Goal: Task Accomplishment & Management: Manage account settings

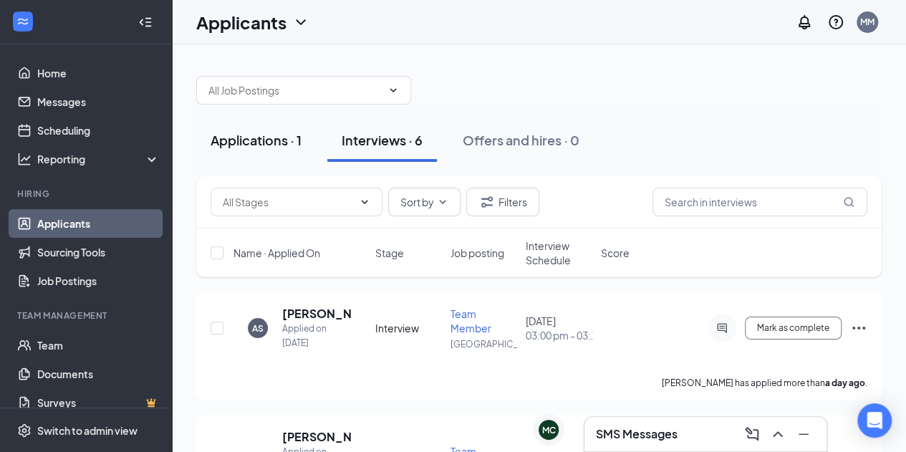
click at [240, 129] on button "Applications · 1" at bounding box center [256, 140] width 120 height 43
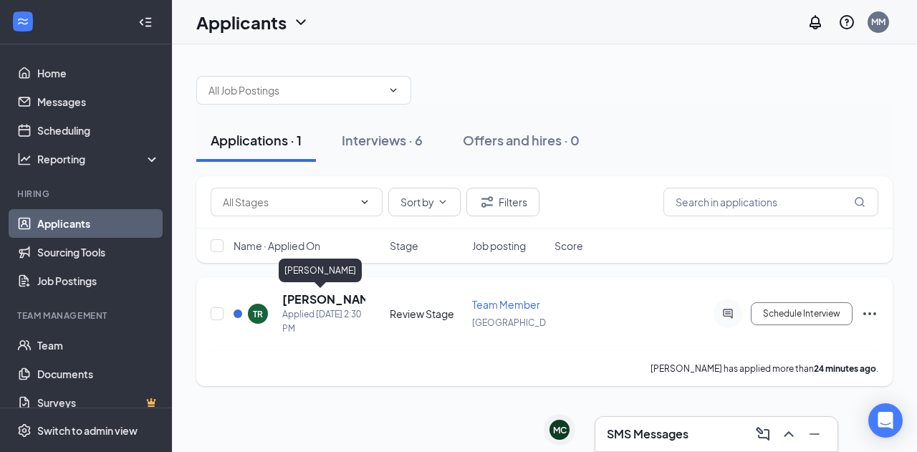
click at [317, 299] on h5 "[PERSON_NAME]" at bounding box center [323, 300] width 83 height 16
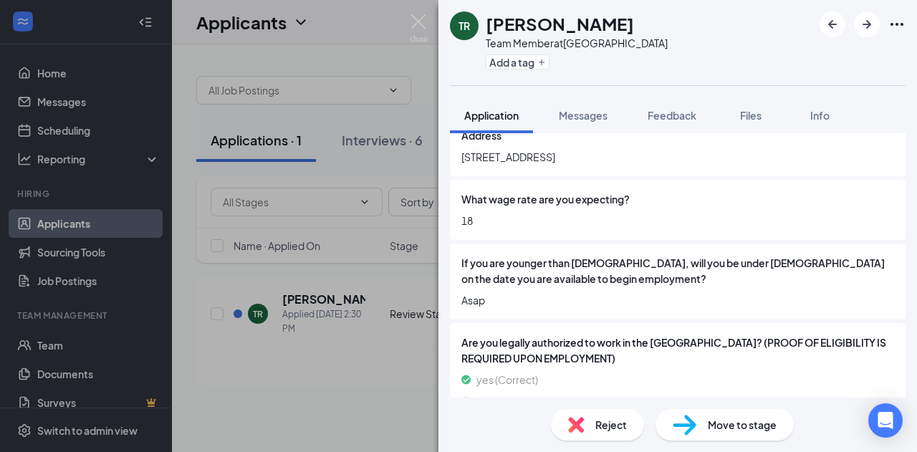
scroll to position [233, 0]
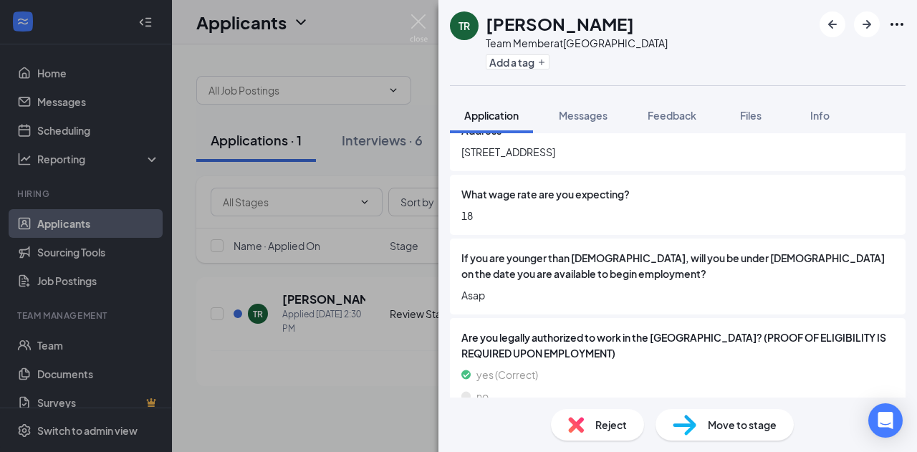
click at [404, 282] on div "TR [PERSON_NAME] Team Member at [GEOGRAPHIC_DATA] Add a tag Application Message…" at bounding box center [458, 226] width 917 height 452
click at [411, 16] on img at bounding box center [419, 28] width 18 height 28
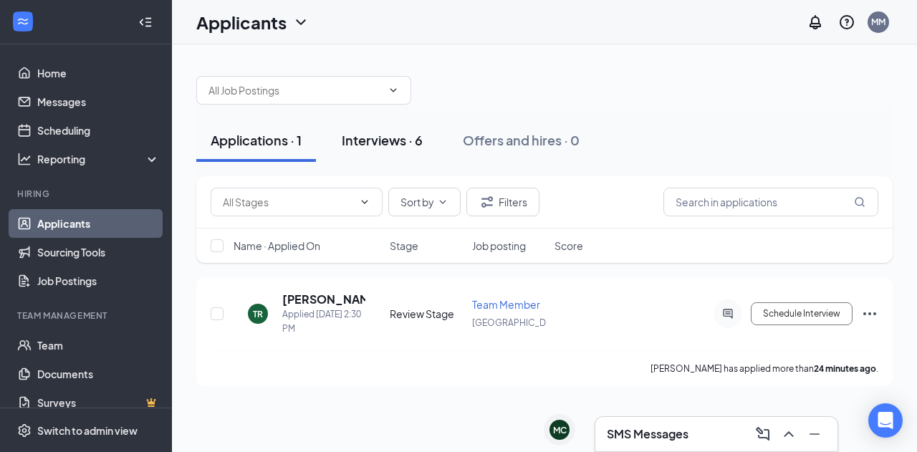
click at [407, 127] on button "Interviews · 6" at bounding box center [382, 140] width 110 height 43
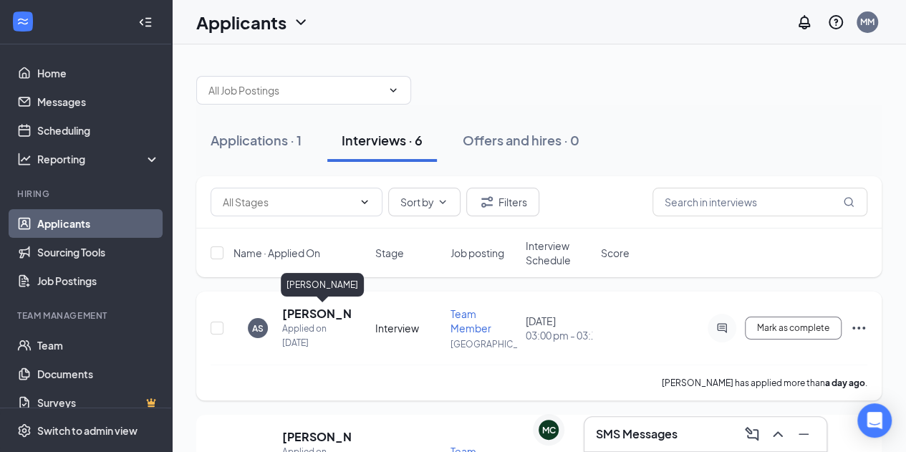
click at [300, 309] on h5 "[PERSON_NAME]" at bounding box center [316, 314] width 69 height 16
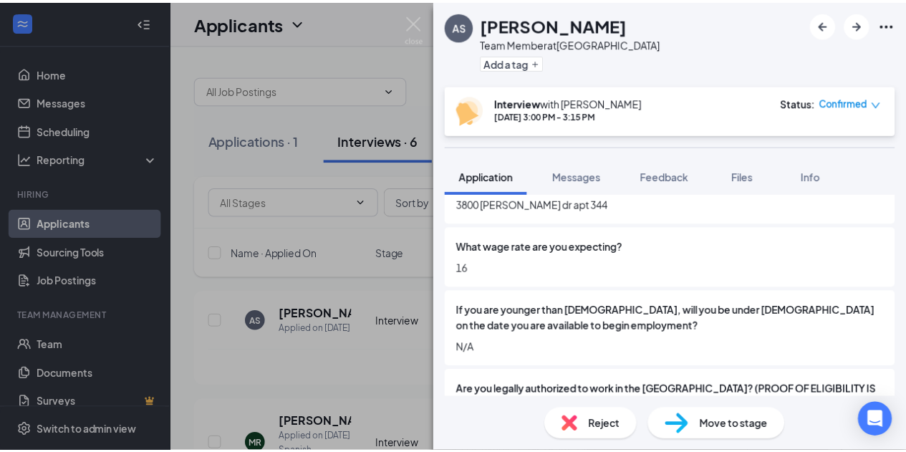
scroll to position [253, 0]
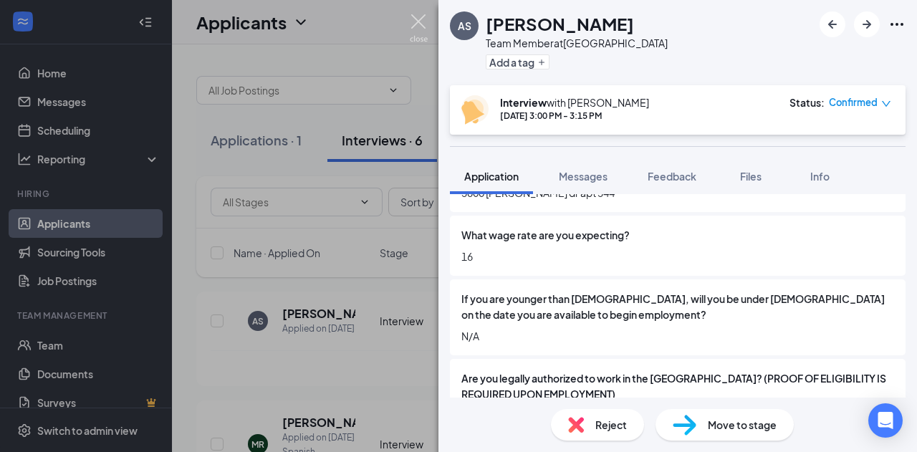
click at [419, 21] on img at bounding box center [419, 28] width 18 height 28
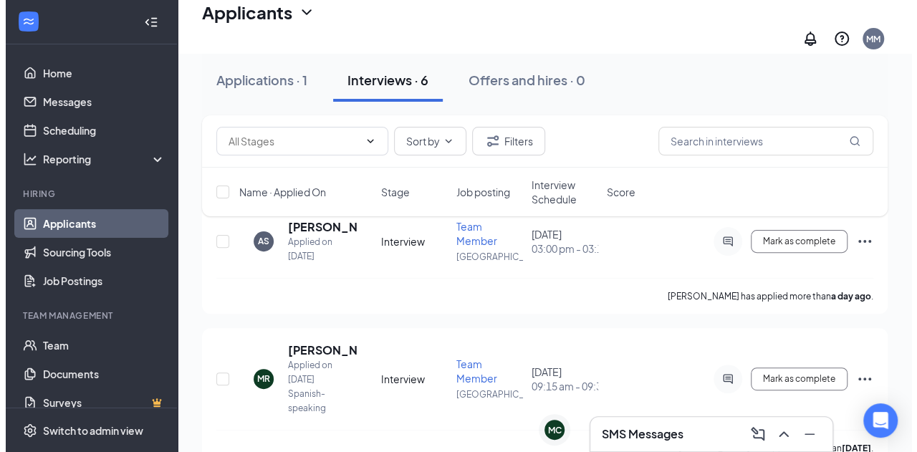
scroll to position [105, 0]
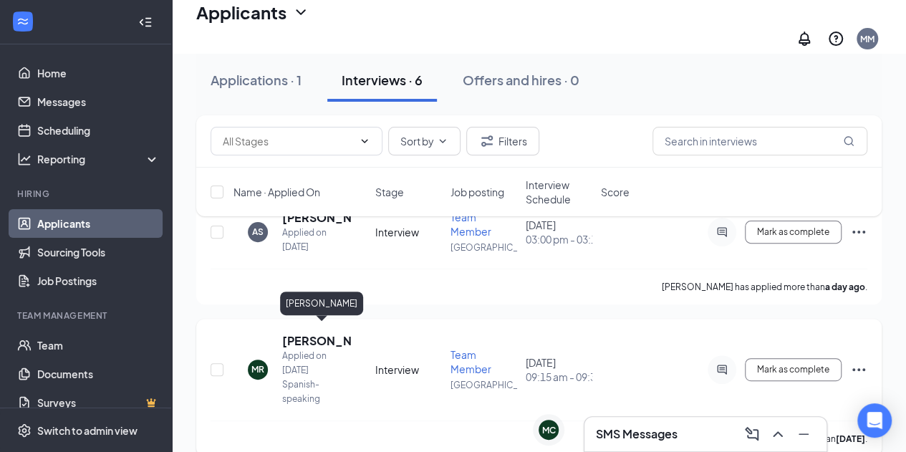
click at [307, 336] on h5 "[PERSON_NAME]" at bounding box center [316, 341] width 69 height 16
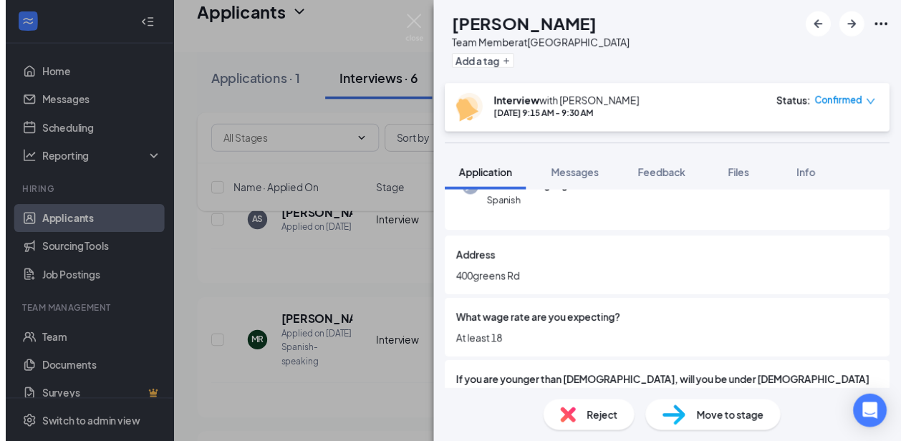
scroll to position [171, 0]
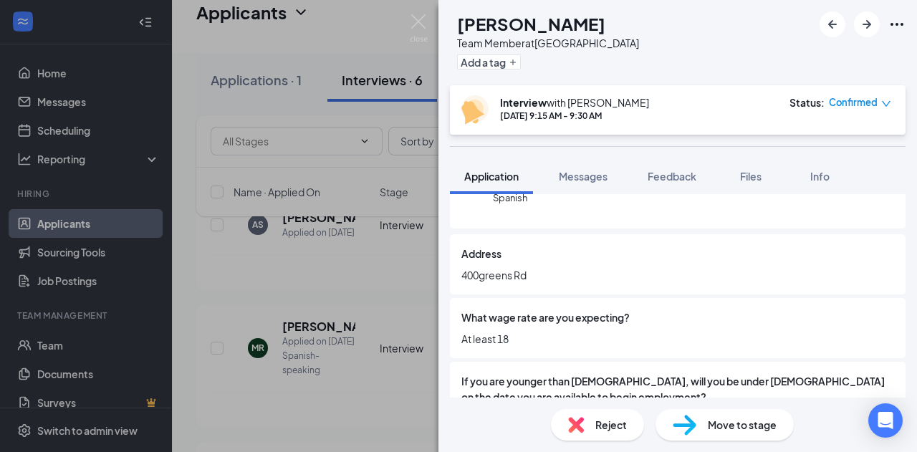
click at [343, 287] on div "[PERSON_NAME] Team Member at [GEOGRAPHIC_DATA] Add a tag Interview with [PERSON…" at bounding box center [458, 226] width 917 height 452
click at [420, 18] on img at bounding box center [419, 28] width 18 height 28
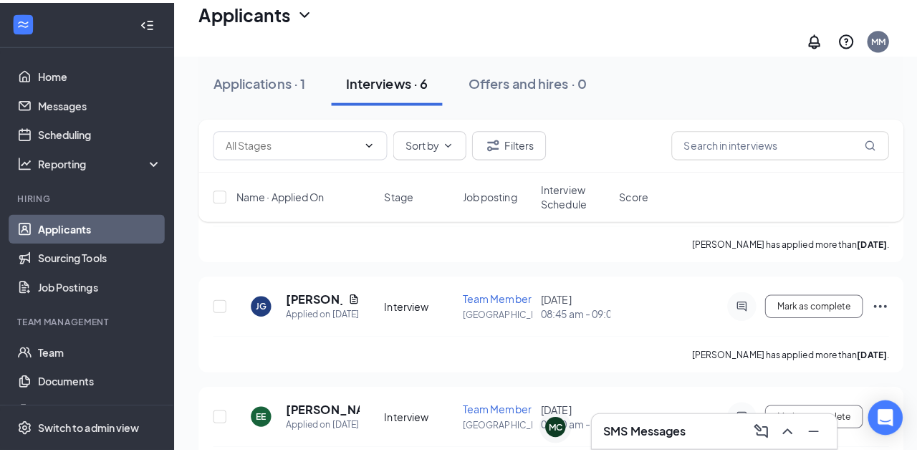
scroll to position [282, 0]
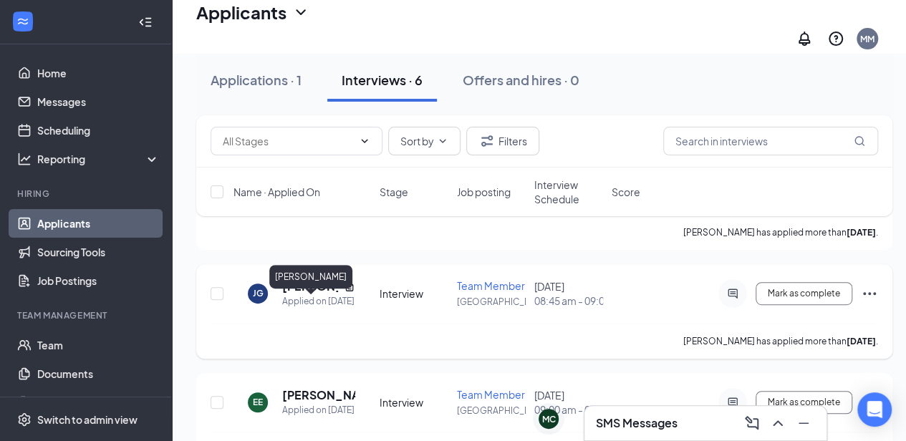
click at [297, 294] on h5 "[PERSON_NAME]" at bounding box center [310, 287] width 56 height 16
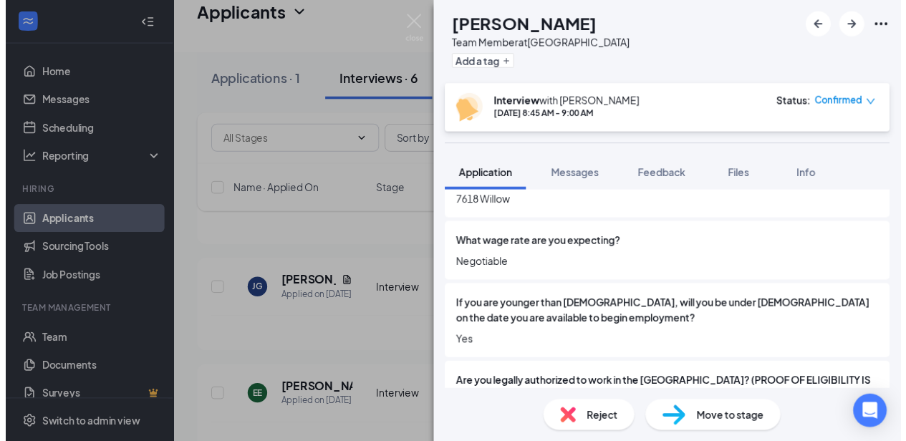
scroll to position [248, 0]
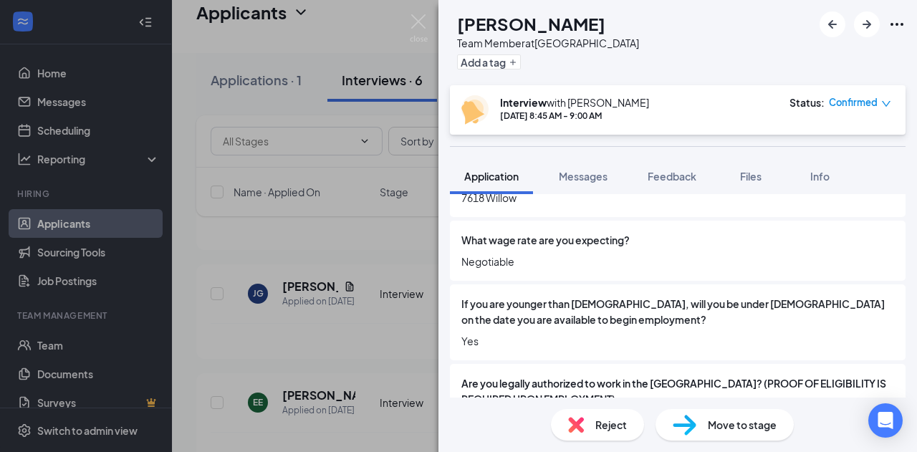
click at [330, 249] on div "[PERSON_NAME] [PERSON_NAME] Team Member at [GEOGRAPHIC_DATA] Add a tag Intervie…" at bounding box center [458, 226] width 917 height 452
click at [409, 16] on div "[PERSON_NAME] [PERSON_NAME] Team Member at [GEOGRAPHIC_DATA] Add a tag Intervie…" at bounding box center [458, 226] width 917 height 452
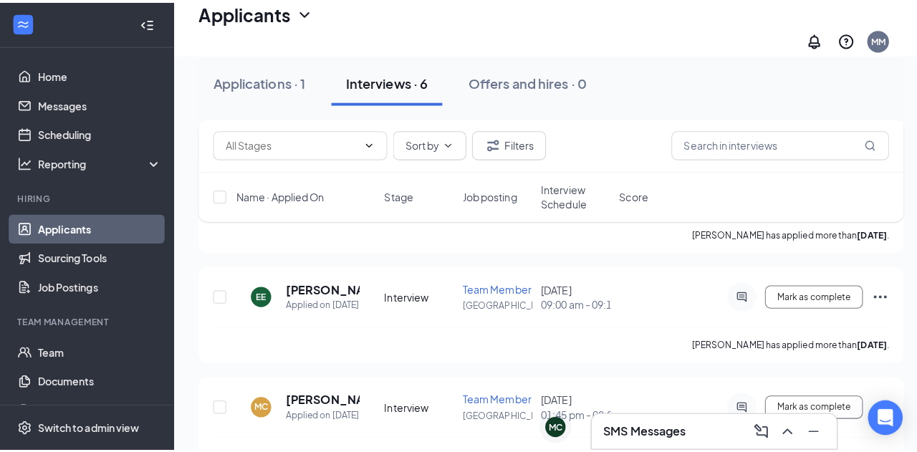
scroll to position [416, 0]
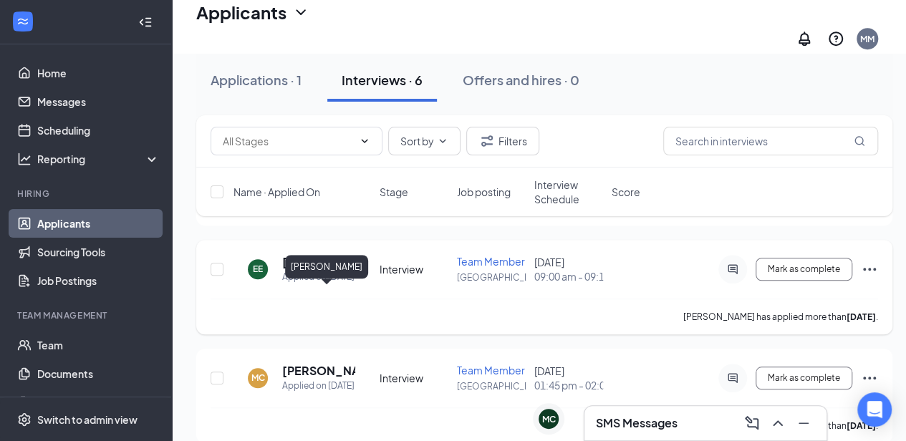
click at [298, 270] on h5 "[PERSON_NAME]" at bounding box center [318, 262] width 73 height 16
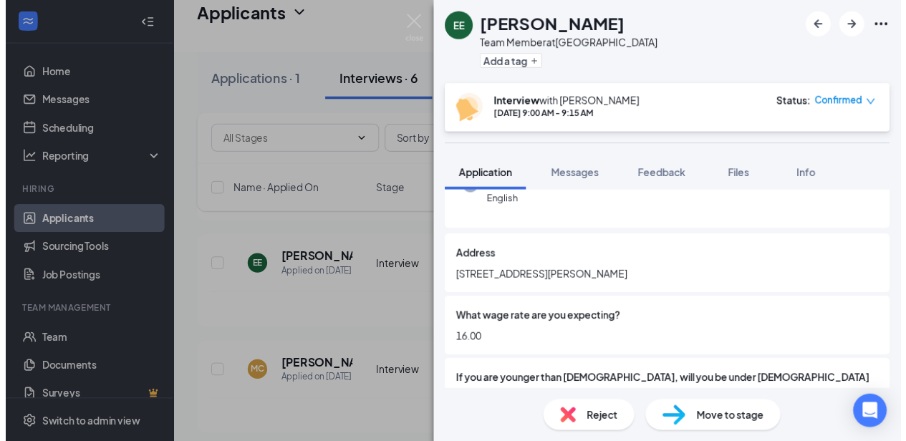
scroll to position [198, 0]
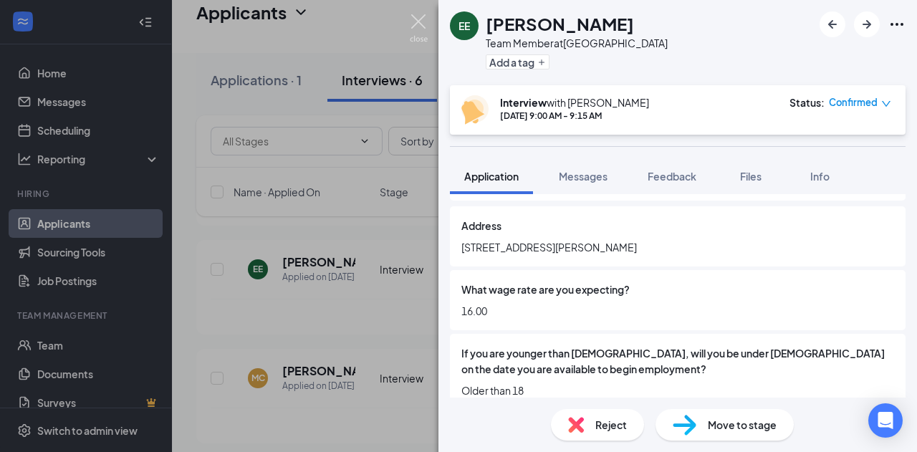
click at [421, 24] on img at bounding box center [419, 28] width 18 height 28
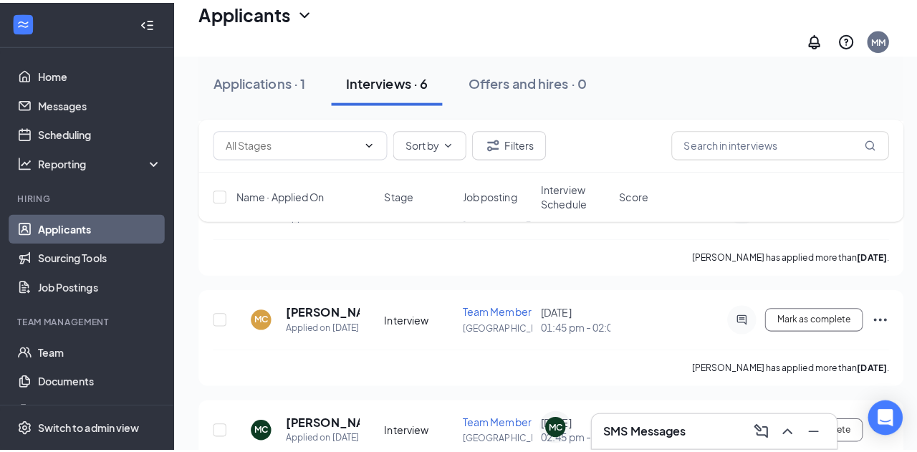
scroll to position [499, 0]
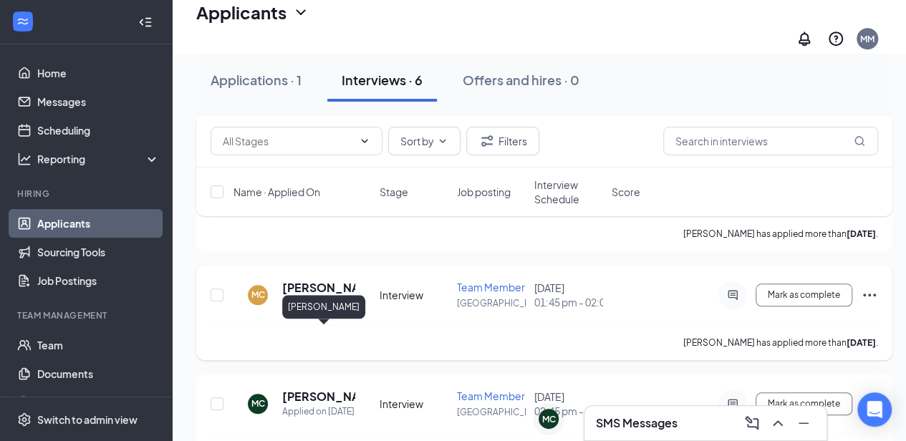
click at [311, 296] on h5 "[PERSON_NAME]" at bounding box center [318, 288] width 73 height 16
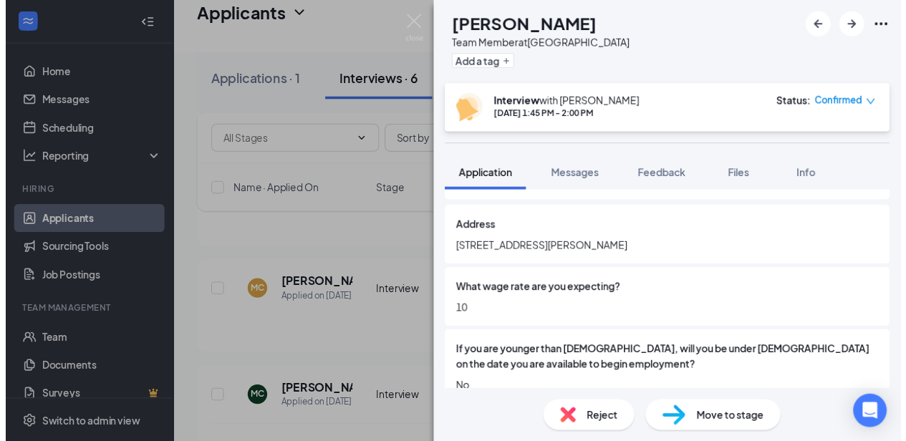
scroll to position [216, 0]
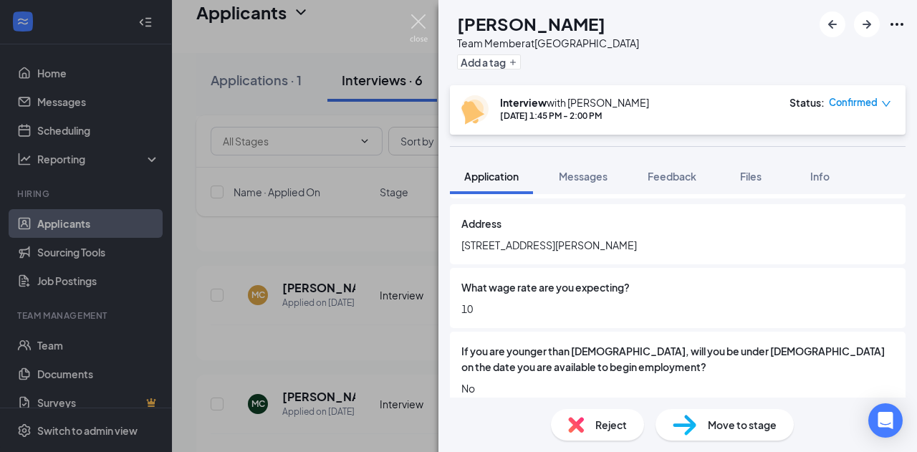
click at [417, 27] on img at bounding box center [419, 28] width 18 height 28
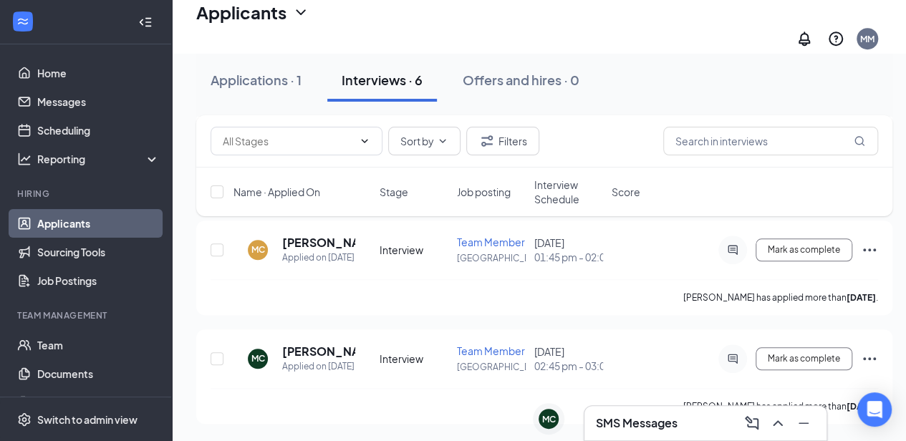
scroll to position [619, 0]
click at [305, 344] on h5 "[PERSON_NAME]" at bounding box center [318, 352] width 73 height 16
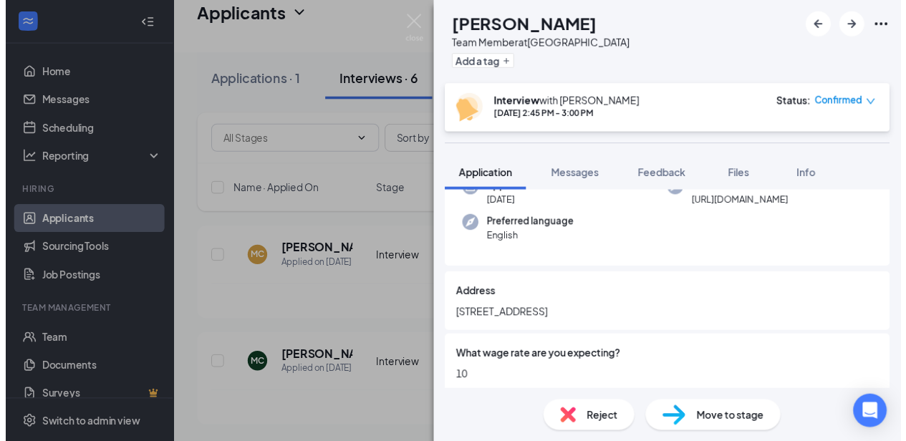
scroll to position [175, 0]
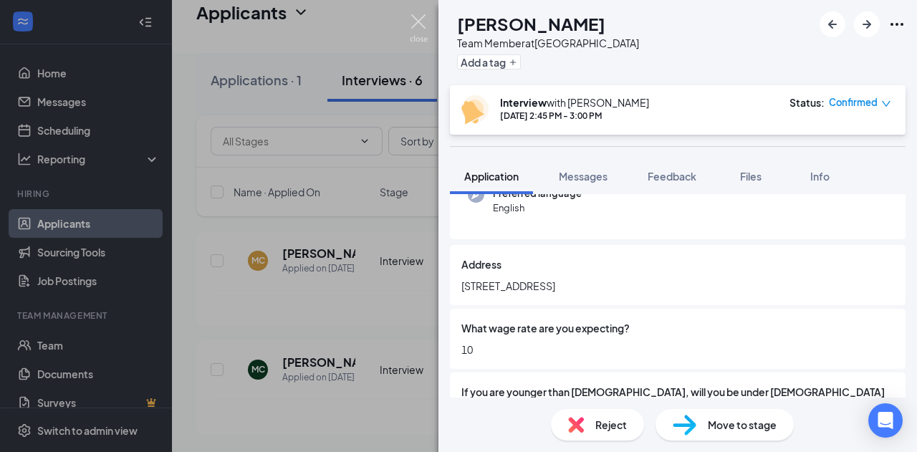
click at [425, 32] on img at bounding box center [419, 28] width 18 height 28
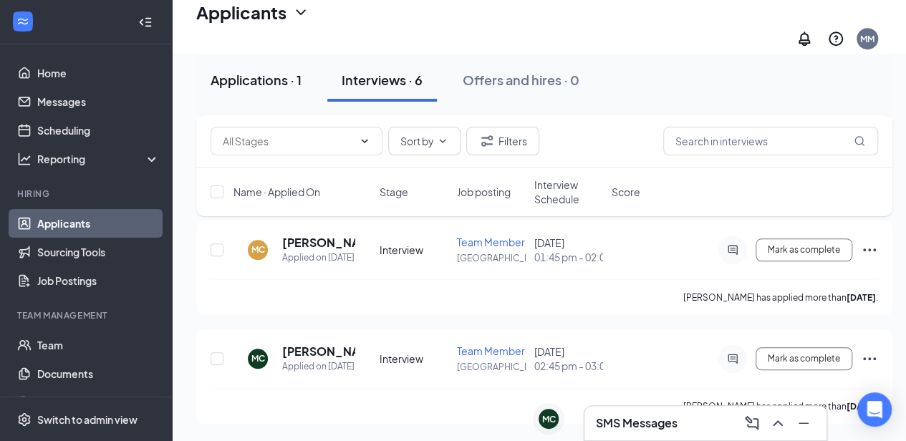
click at [264, 73] on div "Applications · 1" at bounding box center [256, 80] width 91 height 18
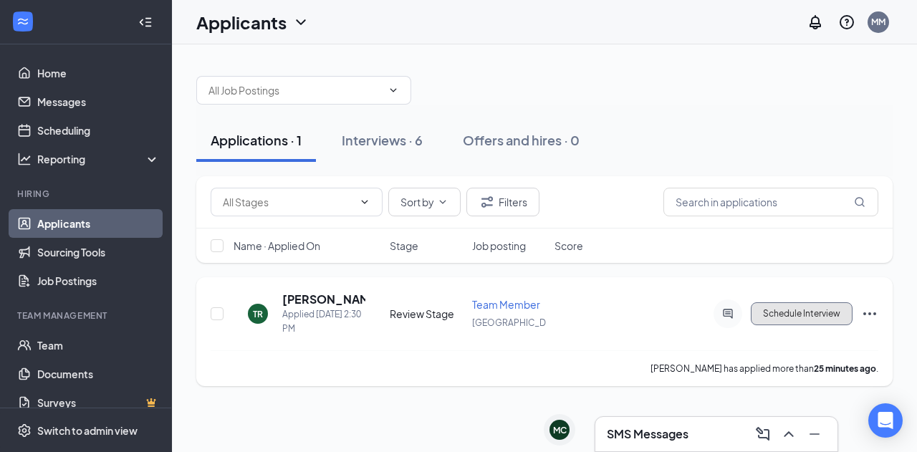
click at [794, 317] on button "Schedule Interview" at bounding box center [802, 313] width 102 height 23
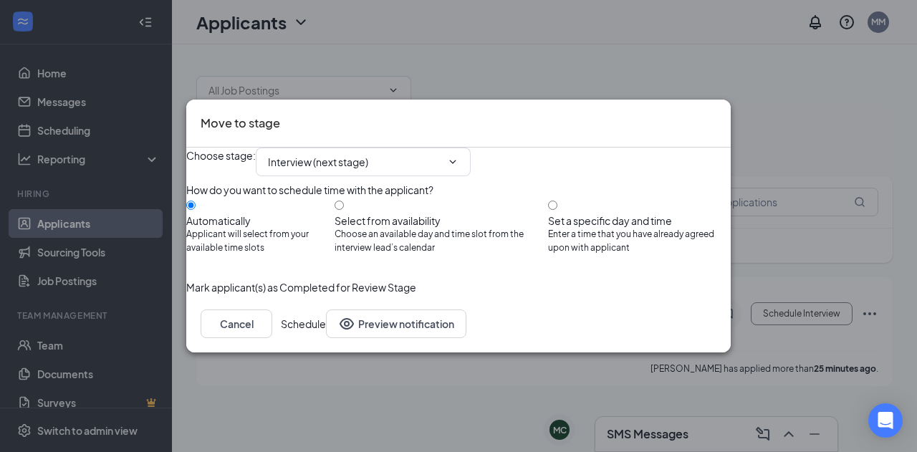
click at [326, 338] on button "Schedule" at bounding box center [303, 324] width 45 height 29
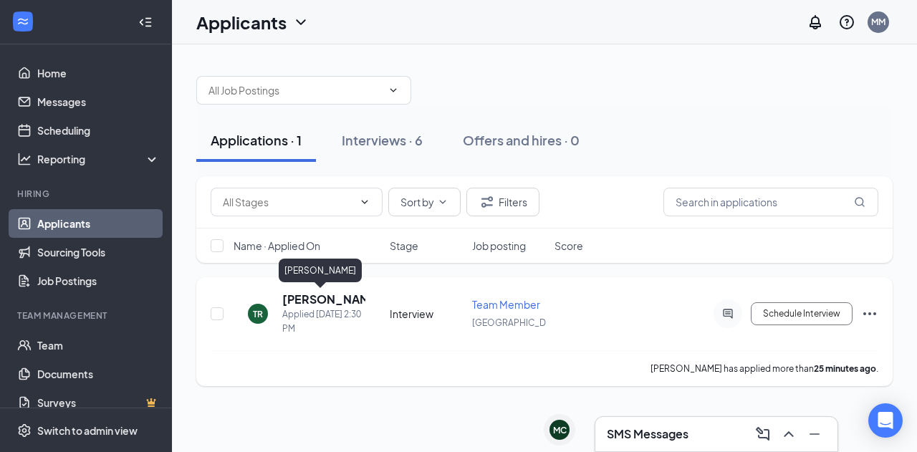
click at [310, 302] on h5 "[PERSON_NAME]" at bounding box center [323, 300] width 83 height 16
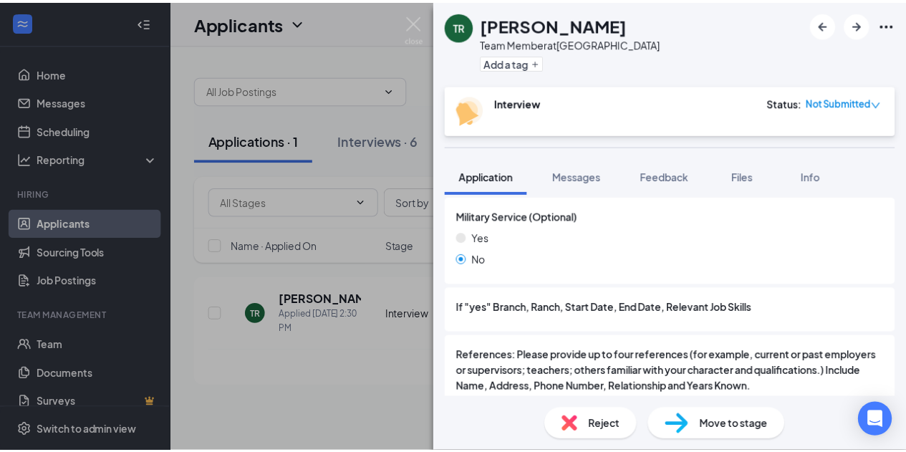
scroll to position [1995, 0]
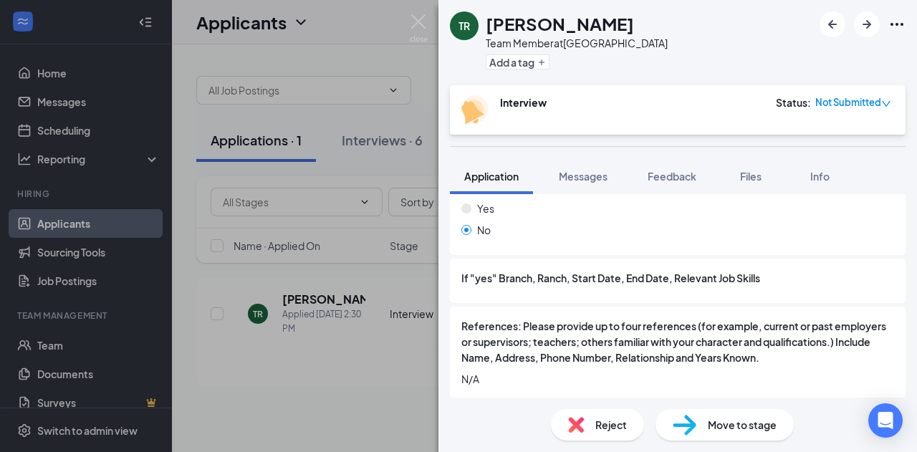
click at [347, 382] on div "TR [PERSON_NAME] Team Member at [GEOGRAPHIC_DATA] Add a tag Interview Status : …" at bounding box center [458, 226] width 917 height 452
click at [418, 19] on img at bounding box center [419, 28] width 18 height 28
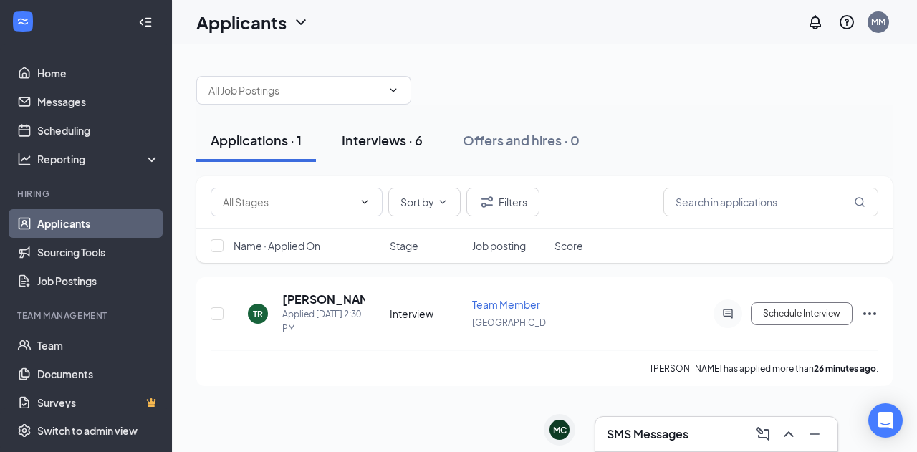
click at [373, 156] on button "Interviews · 6" at bounding box center [382, 140] width 110 height 43
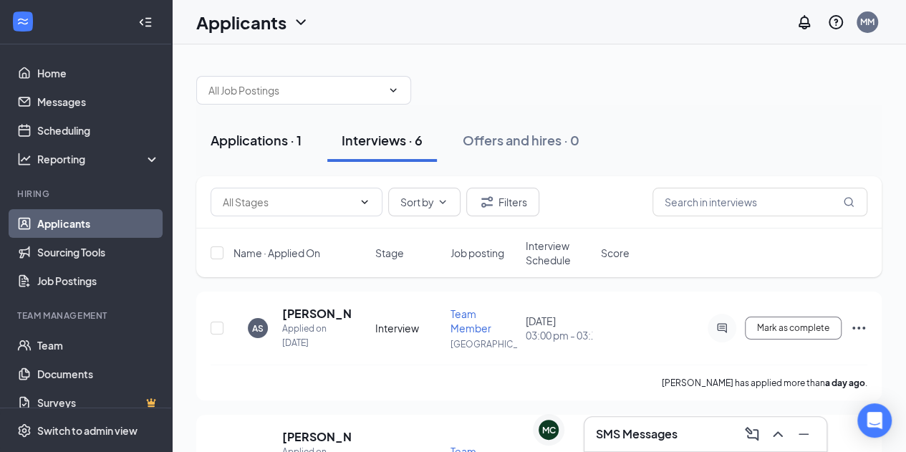
click at [236, 143] on div "Applications · 1" at bounding box center [256, 140] width 91 height 18
